Goal: Task Accomplishment & Management: Manage account settings

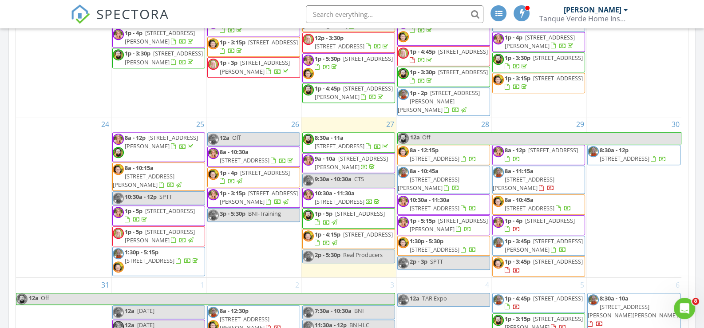
scroll to position [651, 0]
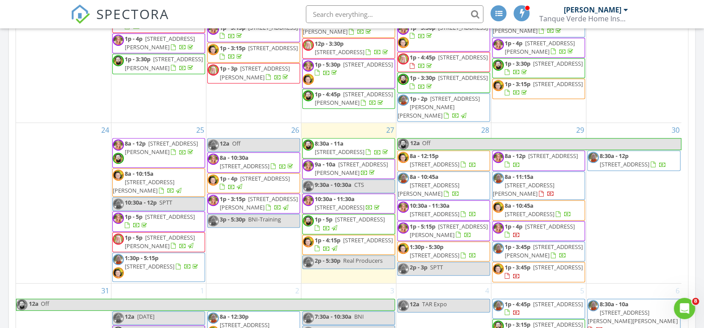
click at [435, 160] on span "8a - 12:15p" at bounding box center [424, 156] width 29 height 8
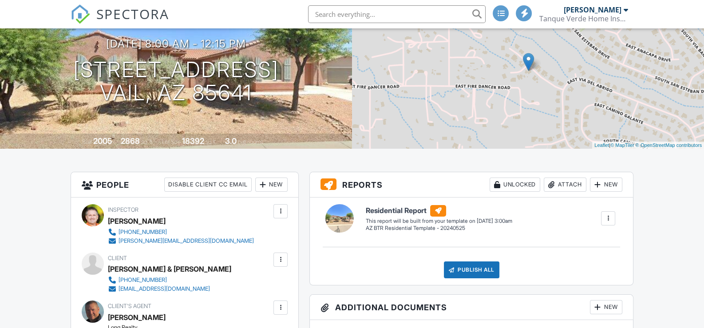
scroll to position [88, 0]
click at [263, 185] on div at bounding box center [262, 184] width 9 height 9
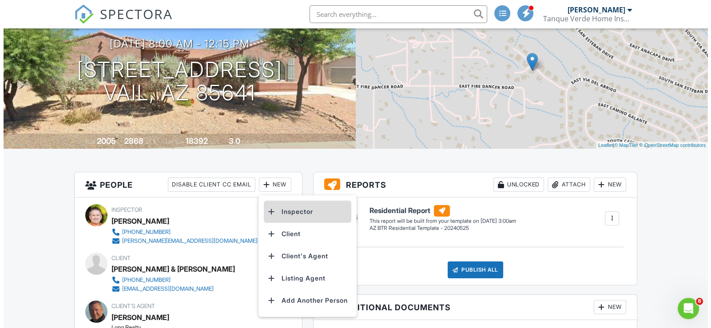
scroll to position [0, 0]
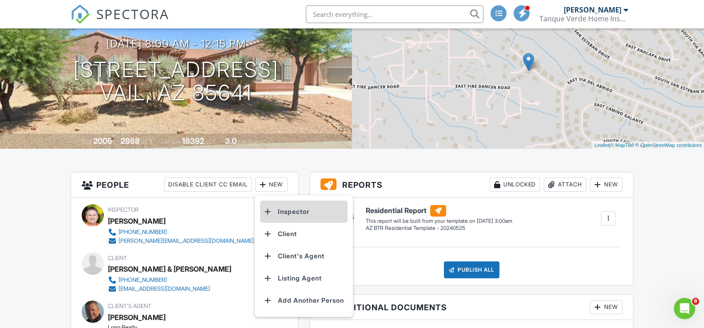
click at [301, 214] on li "Inspector" at bounding box center [303, 212] width 87 height 22
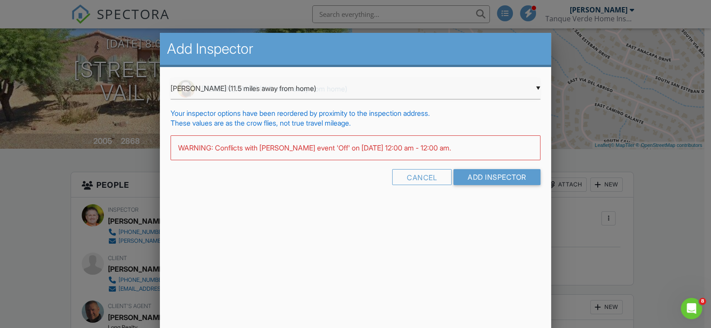
click at [275, 88] on div "▼ Tom Dolan (11.5 miles away from home) Tom Dolan (11.5 miles away from home) C…" at bounding box center [356, 89] width 370 height 22
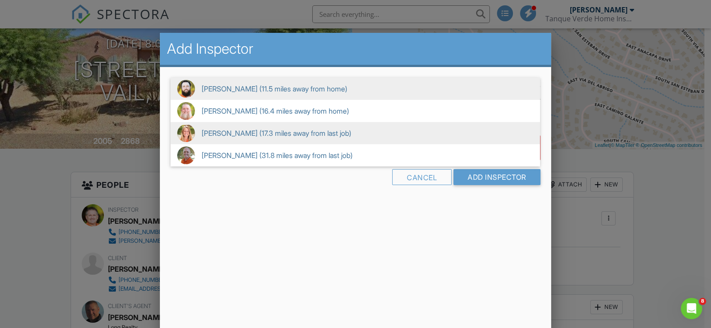
click at [234, 135] on span "Mechelle Cross (17.3 miles away from last job)" at bounding box center [355, 133] width 369 height 22
type input "Mechelle Cross (17.3 miles away from last job)"
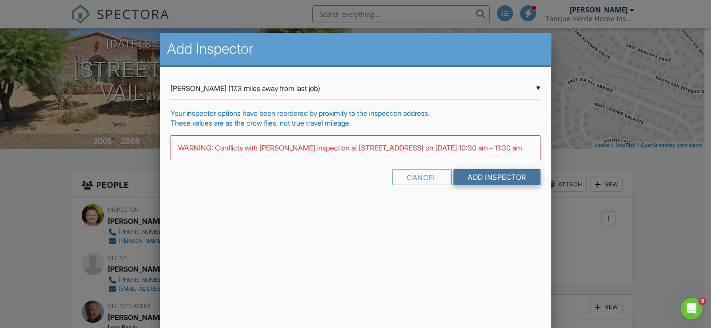
click at [508, 185] on input "Add Inspector" at bounding box center [496, 177] width 87 height 16
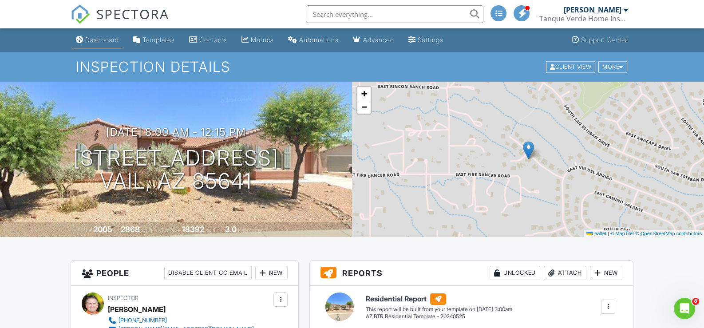
click at [113, 37] on div "Dashboard" at bounding box center [102, 40] width 34 height 8
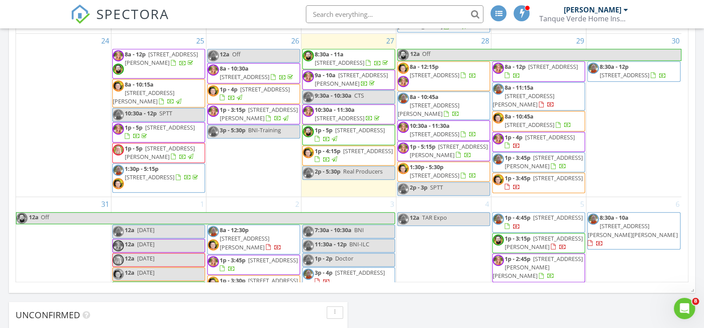
scroll to position [651, 0]
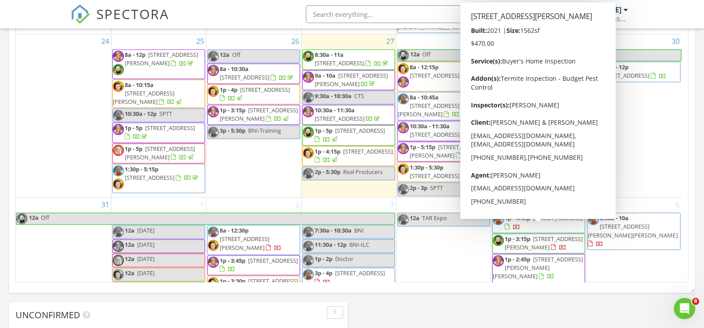
click at [525, 162] on span "1p - 3:45p" at bounding box center [518, 158] width 26 height 8
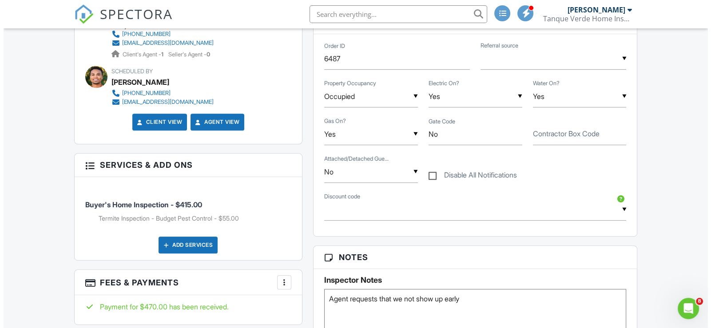
scroll to position [488, 0]
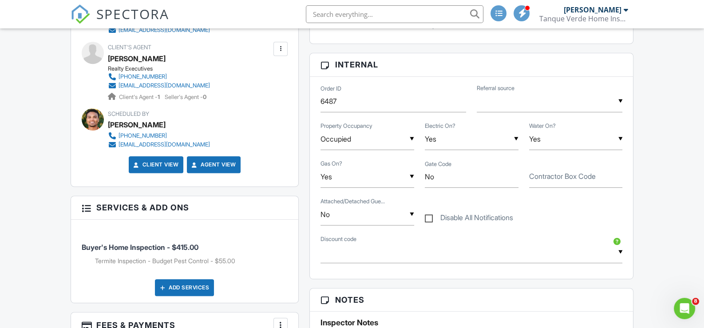
click at [188, 285] on div "Add Services" at bounding box center [184, 287] width 59 height 17
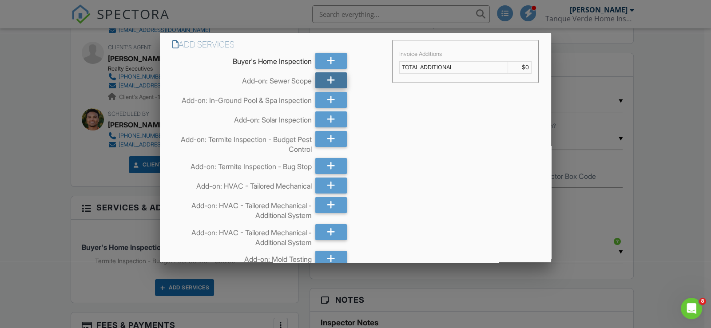
click at [327, 76] on icon at bounding box center [331, 80] width 8 height 16
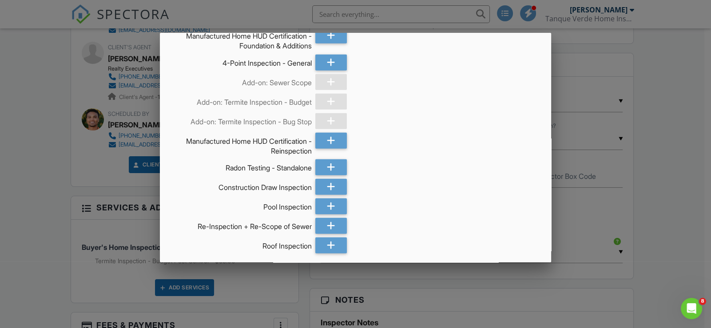
scroll to position [3099, 0]
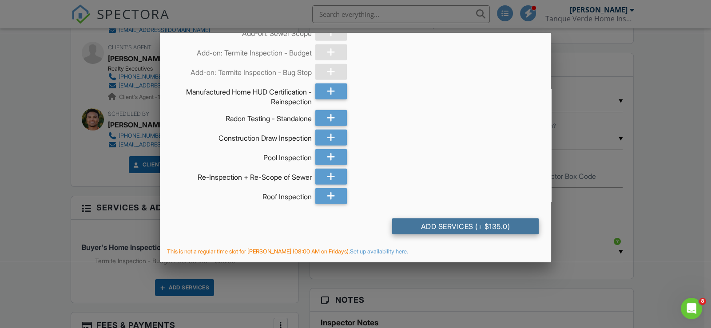
click at [470, 232] on div "Add Services (+ $135.0)" at bounding box center [465, 226] width 147 height 16
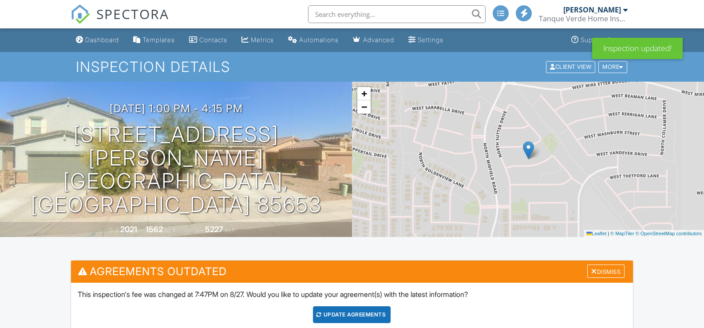
click at [357, 306] on div "Update Agreements" at bounding box center [352, 314] width 78 height 17
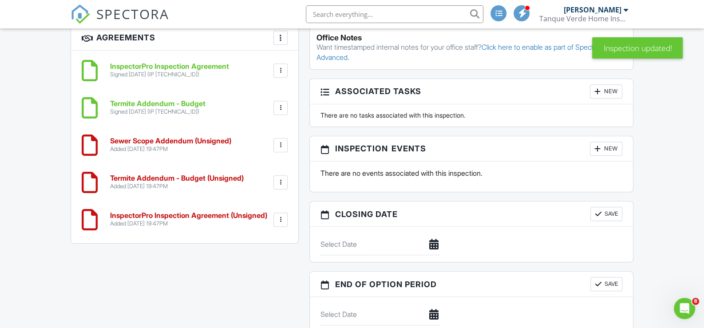
click at [278, 185] on div at bounding box center [280, 182] width 9 height 9
click at [254, 253] on li "Delete" at bounding box center [257, 251] width 51 height 22
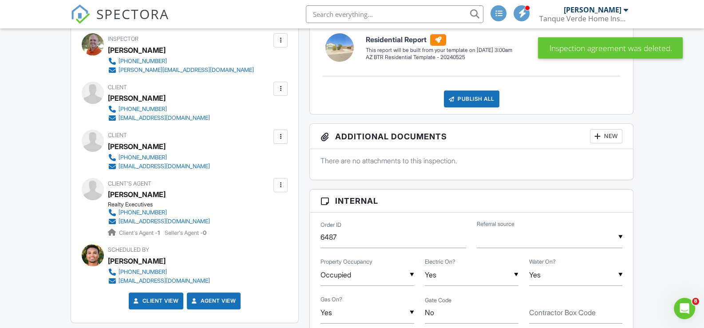
scroll to position [266, 0]
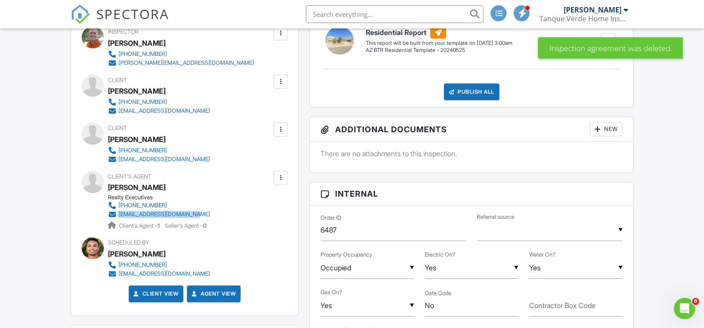
drag, startPoint x: 246, startPoint y: 213, endPoint x: 118, endPoint y: 215, distance: 128.8
click at [118, 215] on div "Client's Agent [PERSON_NAME] Realty Executives [PHONE_NUMBER] [EMAIL_ADDRESS][D…" at bounding box center [180, 201] width 145 height 60
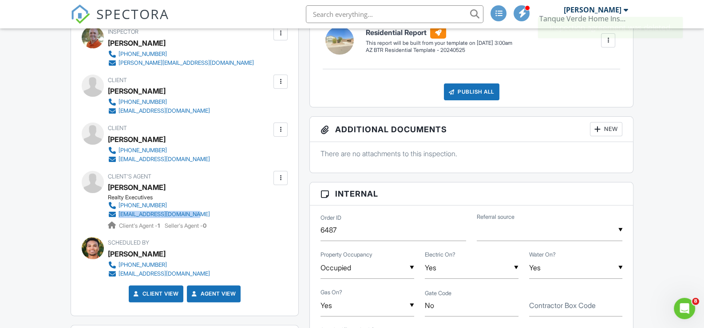
copy div "[EMAIL_ADDRESS][DOMAIN_NAME]"
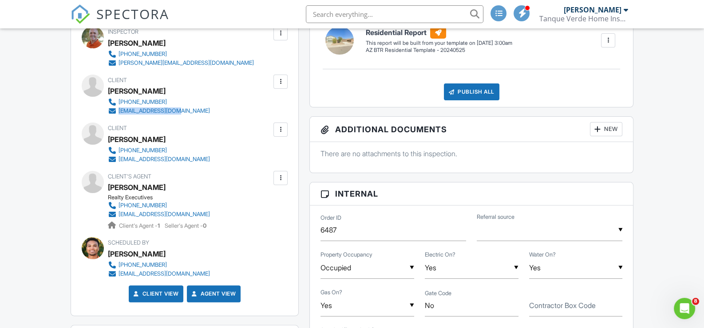
drag, startPoint x: 203, startPoint y: 113, endPoint x: 118, endPoint y: 111, distance: 85.7
click at [118, 111] on div "Client [PERSON_NAME] [PHONE_NUMBER] [EMAIL_ADDRESS][DOMAIN_NAME]" at bounding box center [180, 95] width 145 height 41
copy div "[EMAIL_ADDRESS][DOMAIN_NAME]"
